Goal: Navigation & Orientation: Find specific page/section

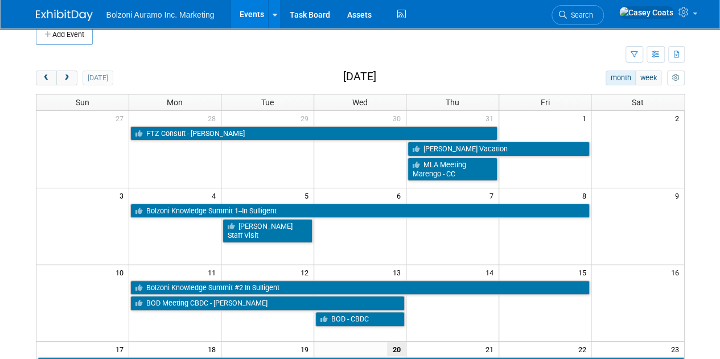
scroll to position [14, 0]
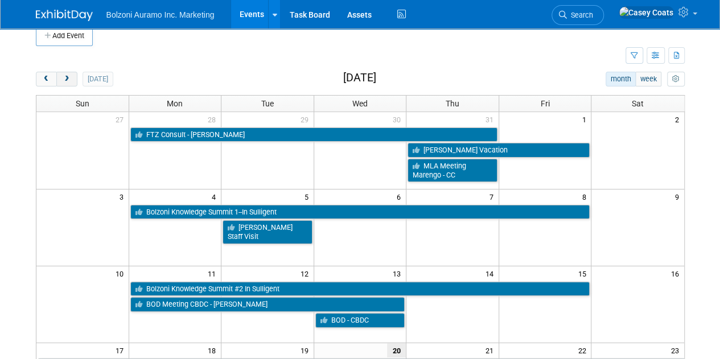
click at [67, 78] on span "next" at bounding box center [67, 79] width 9 height 7
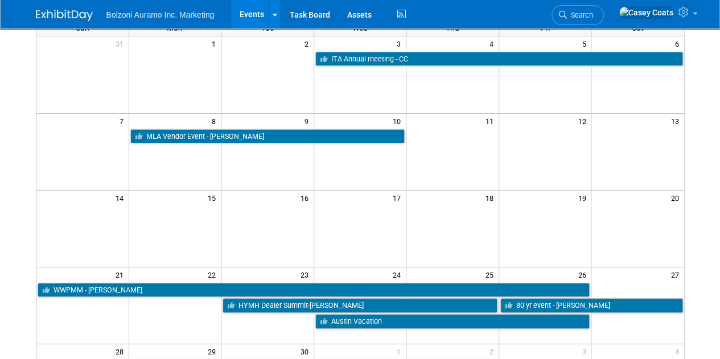
scroll to position [36, 0]
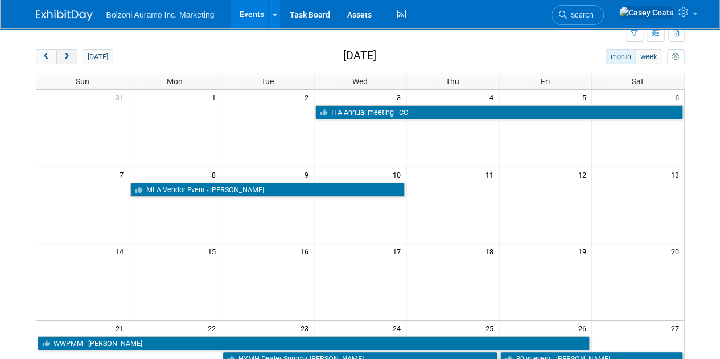
click at [61, 58] on button "next" at bounding box center [66, 57] width 21 height 15
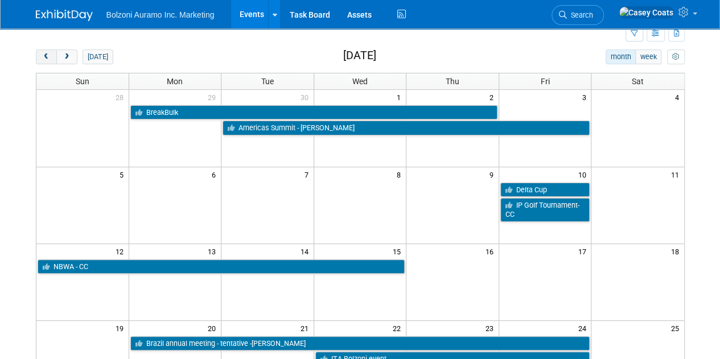
click at [44, 62] on button "prev" at bounding box center [46, 57] width 21 height 15
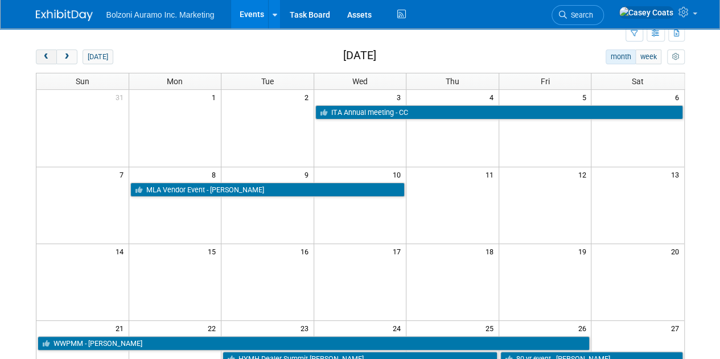
click at [44, 62] on button "prev" at bounding box center [46, 57] width 21 height 15
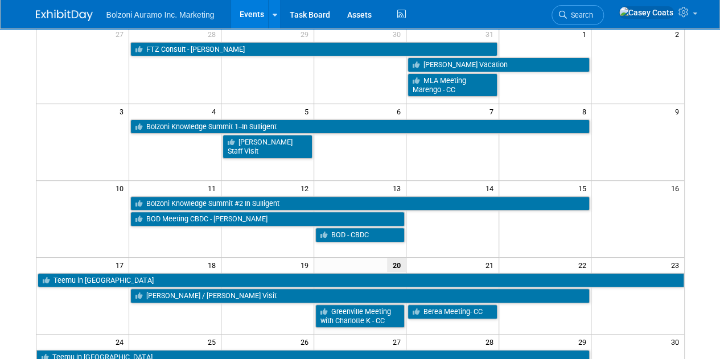
scroll to position [0, 0]
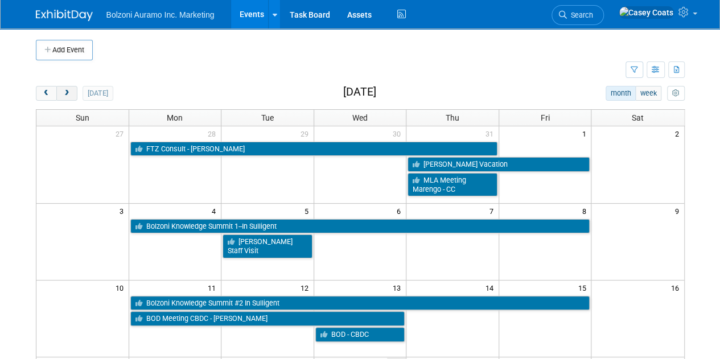
click at [76, 87] on button "next" at bounding box center [66, 93] width 21 height 15
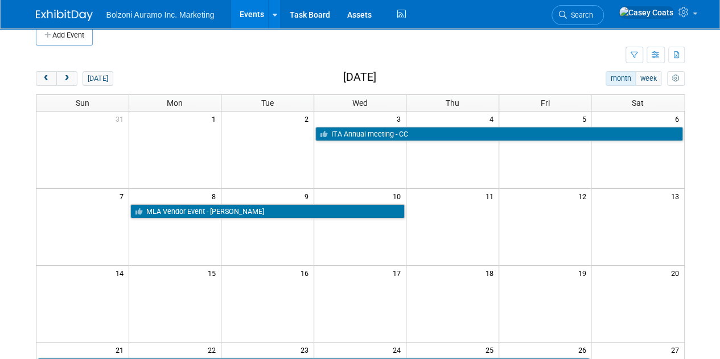
scroll to position [14, 0]
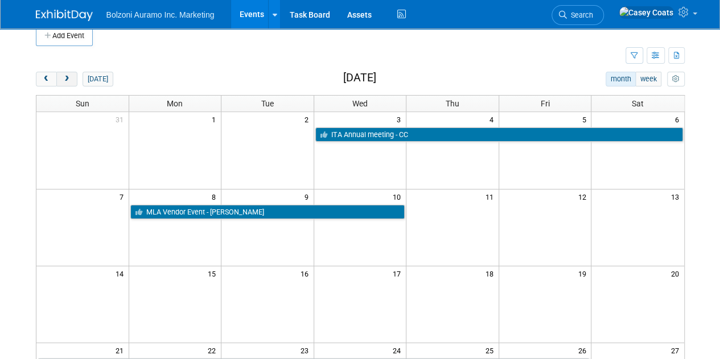
click at [69, 83] on button "next" at bounding box center [66, 79] width 21 height 15
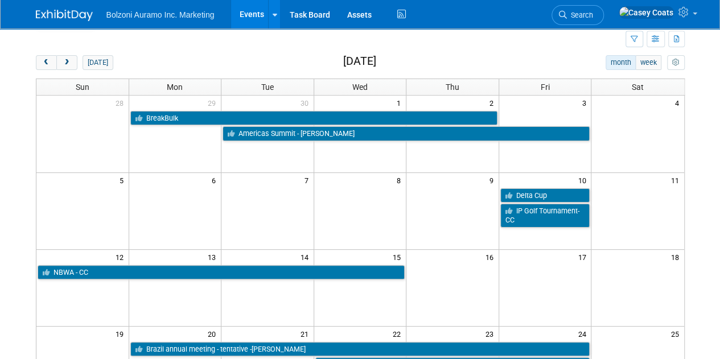
scroll to position [0, 0]
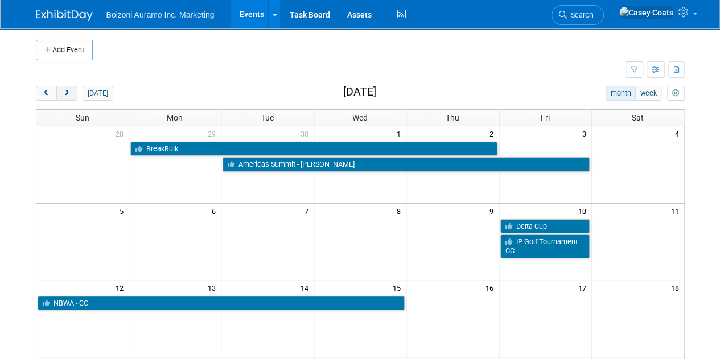
click at [68, 92] on span "next" at bounding box center [67, 93] width 9 height 7
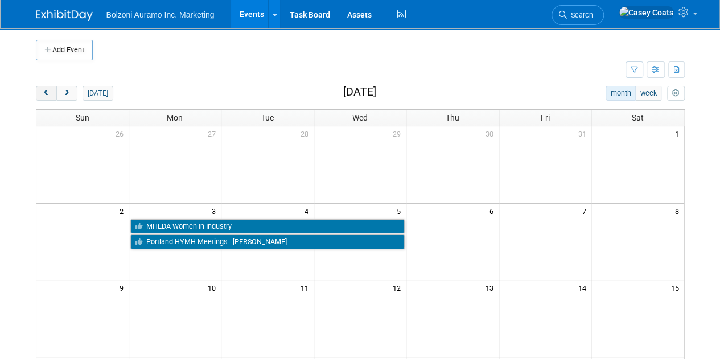
click at [46, 98] on button "prev" at bounding box center [46, 93] width 21 height 15
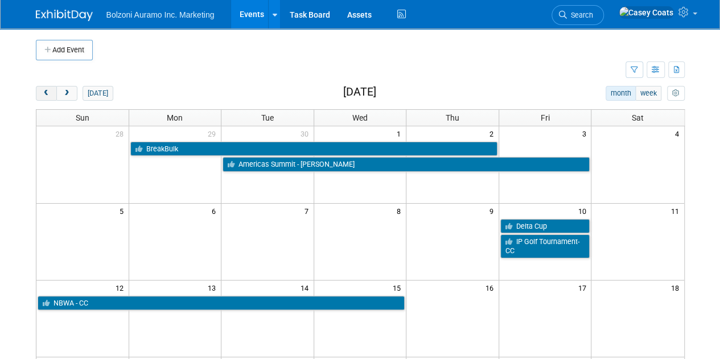
click at [46, 98] on button "prev" at bounding box center [46, 93] width 21 height 15
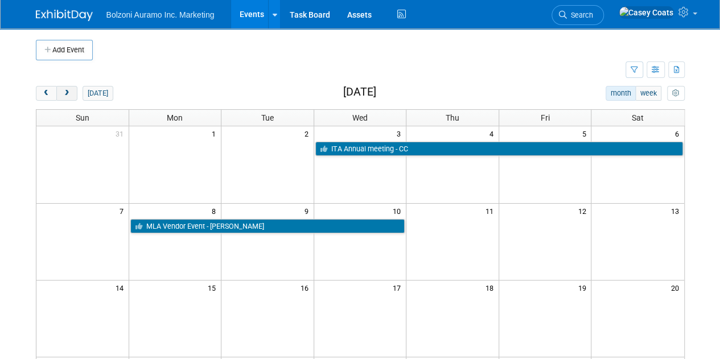
click at [60, 97] on button "next" at bounding box center [66, 93] width 21 height 15
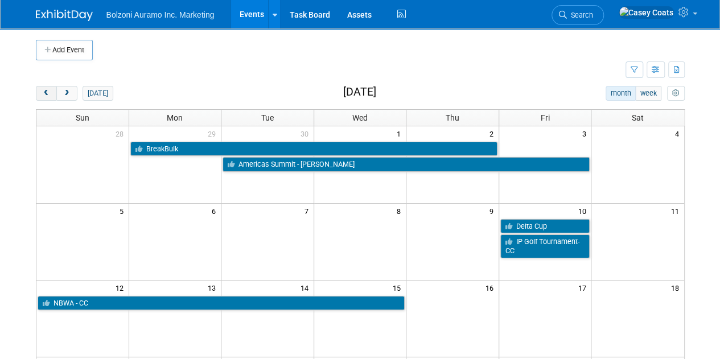
click at [46, 95] on span "prev" at bounding box center [46, 93] width 9 height 7
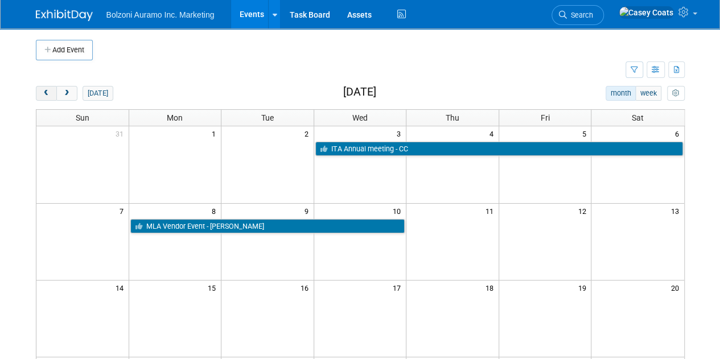
click at [49, 95] on span "prev" at bounding box center [46, 93] width 9 height 7
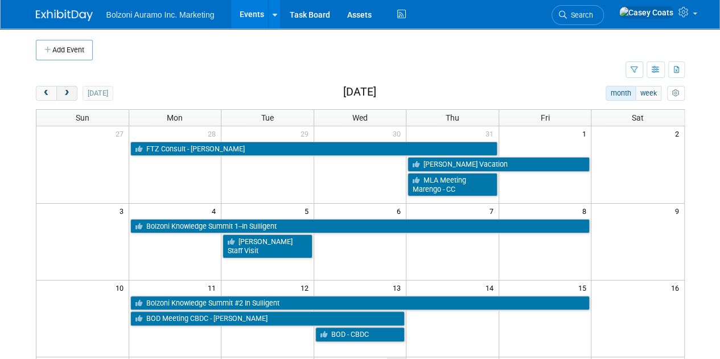
click at [64, 94] on span "next" at bounding box center [67, 93] width 9 height 7
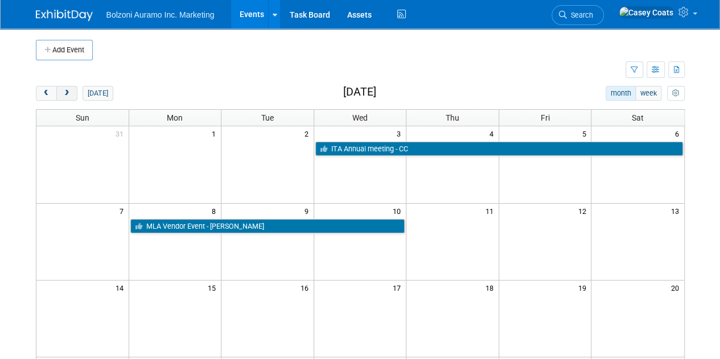
click at [64, 94] on span "next" at bounding box center [67, 93] width 9 height 7
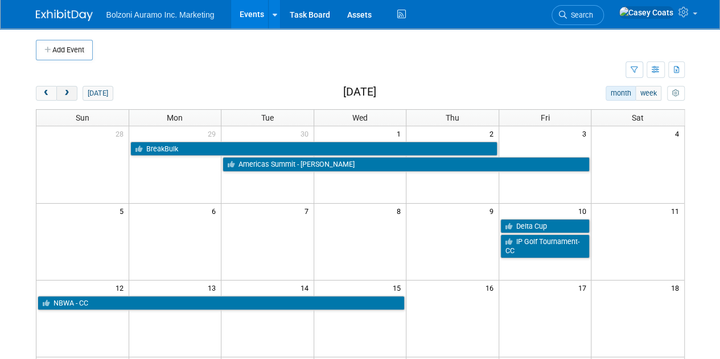
click at [64, 94] on span "next" at bounding box center [67, 93] width 9 height 7
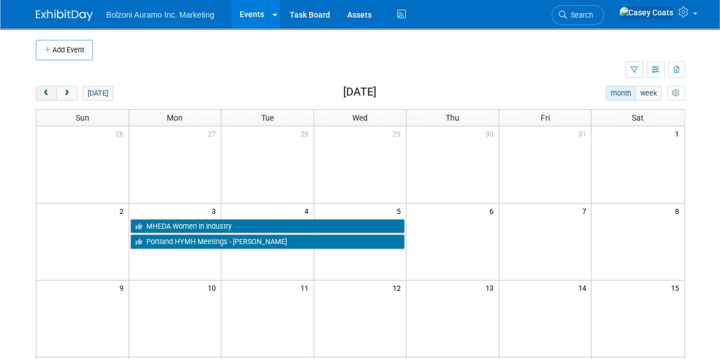
click at [45, 93] on span "prev" at bounding box center [46, 93] width 9 height 7
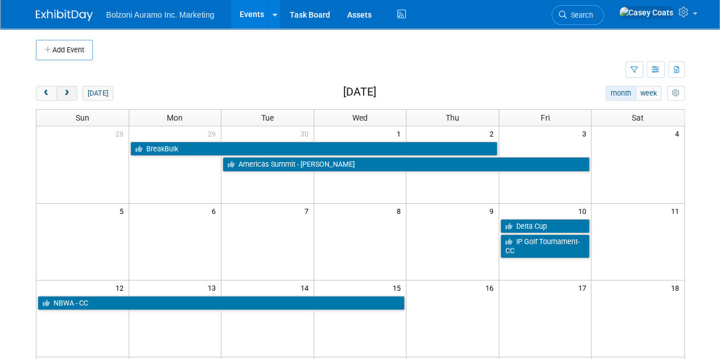
click at [67, 95] on span "next" at bounding box center [67, 93] width 9 height 7
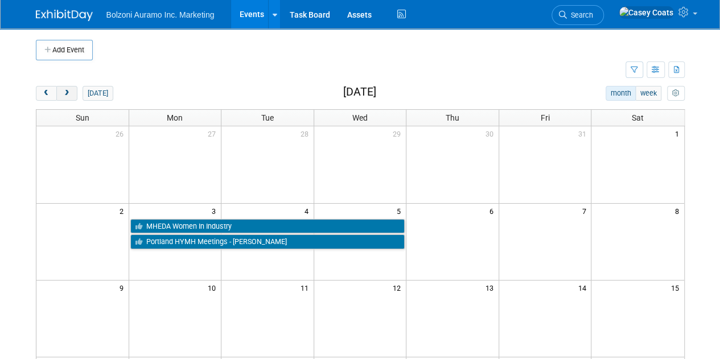
click at [67, 95] on span "next" at bounding box center [67, 93] width 9 height 7
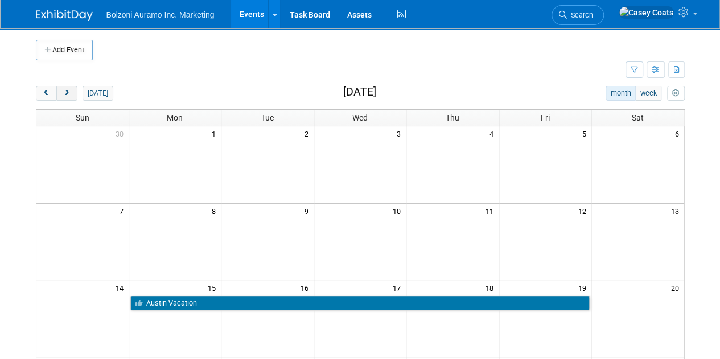
click at [67, 95] on span "next" at bounding box center [67, 93] width 9 height 7
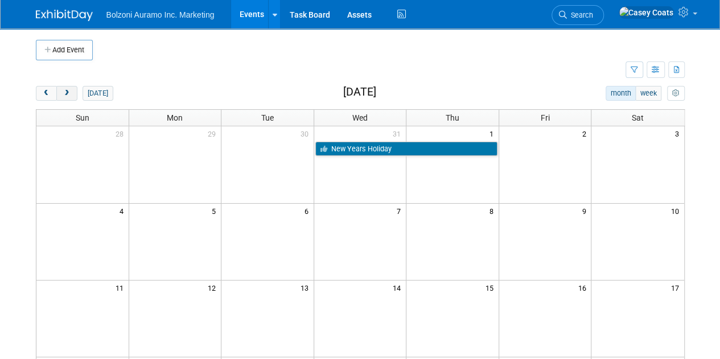
click at [67, 95] on span "next" at bounding box center [67, 93] width 9 height 7
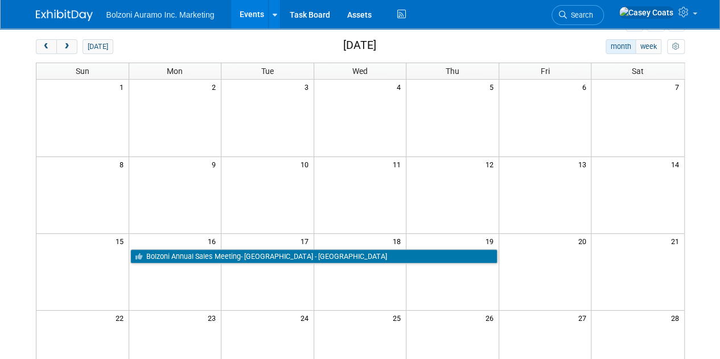
scroll to position [48, 0]
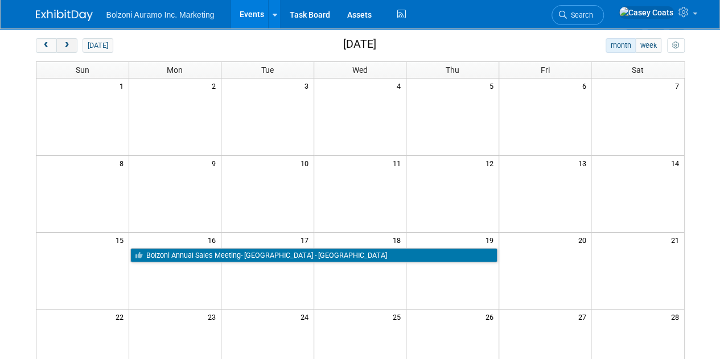
click at [67, 47] on span "next" at bounding box center [67, 45] width 9 height 7
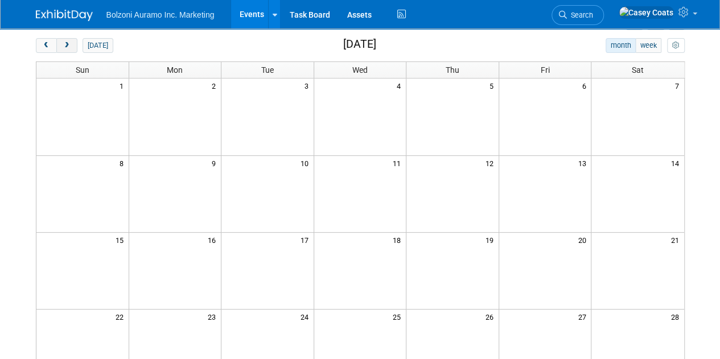
click at [67, 47] on span "next" at bounding box center [67, 45] width 9 height 7
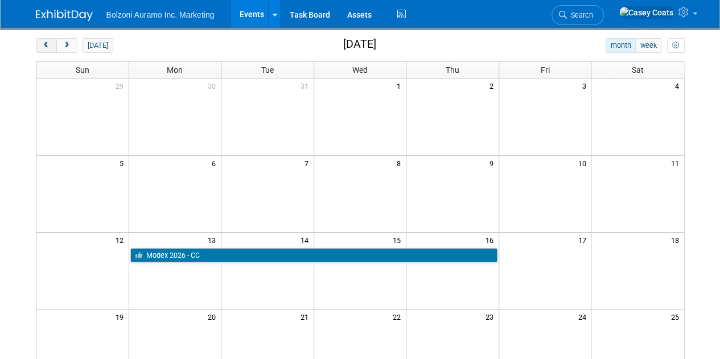
click at [50, 46] on button "prev" at bounding box center [46, 45] width 21 height 15
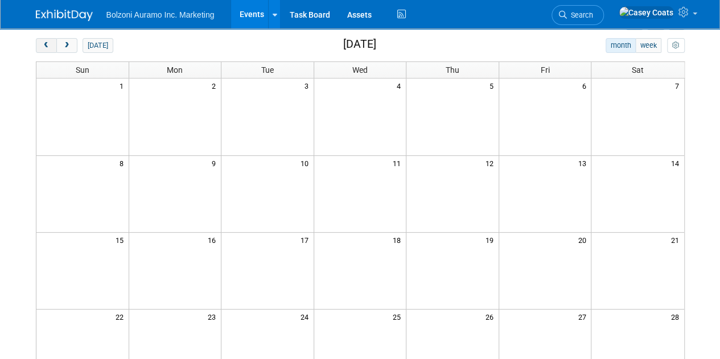
click at [50, 46] on button "prev" at bounding box center [46, 45] width 21 height 15
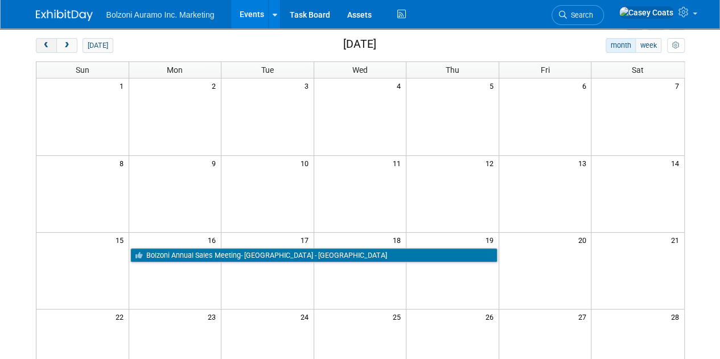
click at [50, 46] on button "prev" at bounding box center [46, 45] width 21 height 15
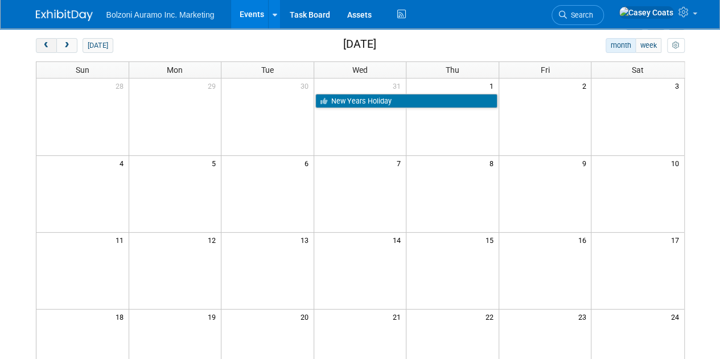
click at [50, 46] on button "prev" at bounding box center [46, 45] width 21 height 15
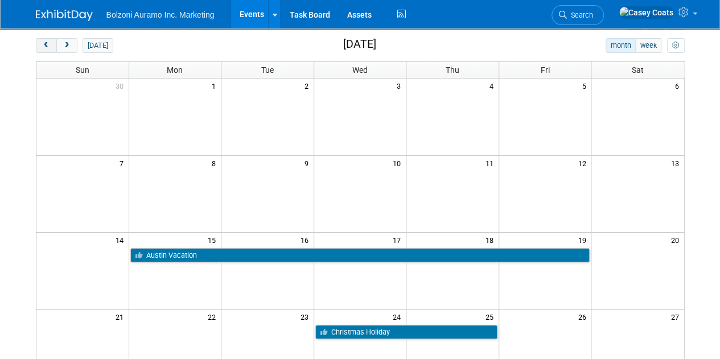
click at [50, 46] on button "prev" at bounding box center [46, 45] width 21 height 15
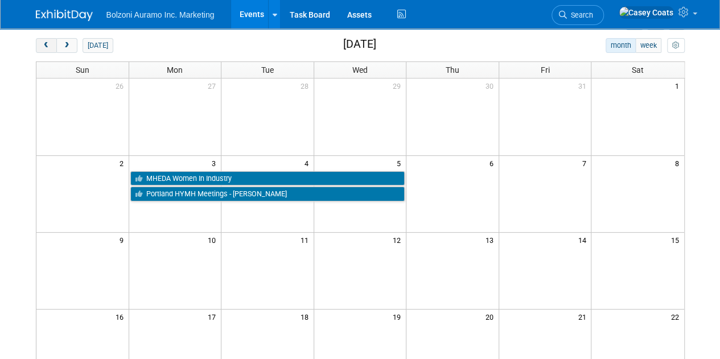
click at [50, 46] on button "prev" at bounding box center [46, 45] width 21 height 15
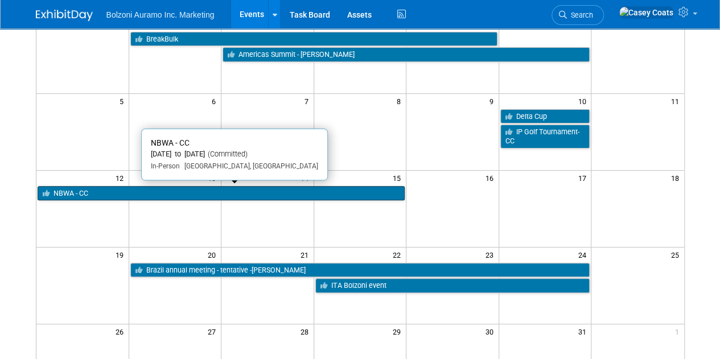
scroll to position [118, 0]
